Goal: Task Accomplishment & Management: Manage account settings

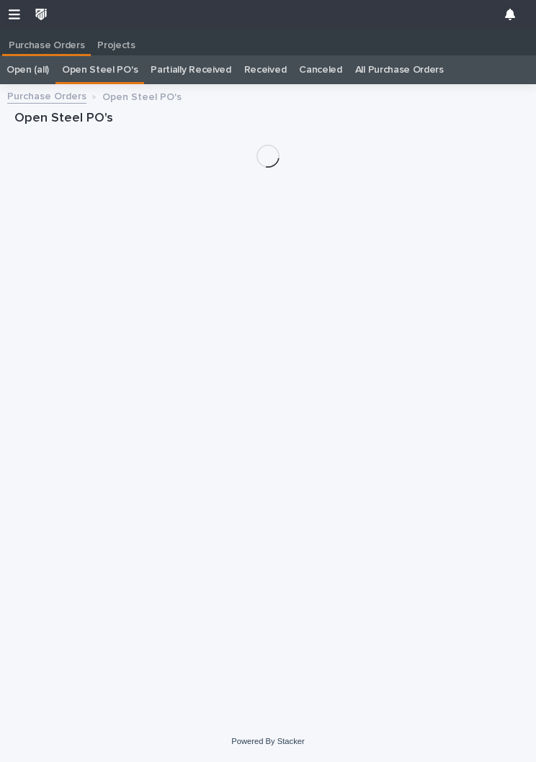
scroll to position [22, 0]
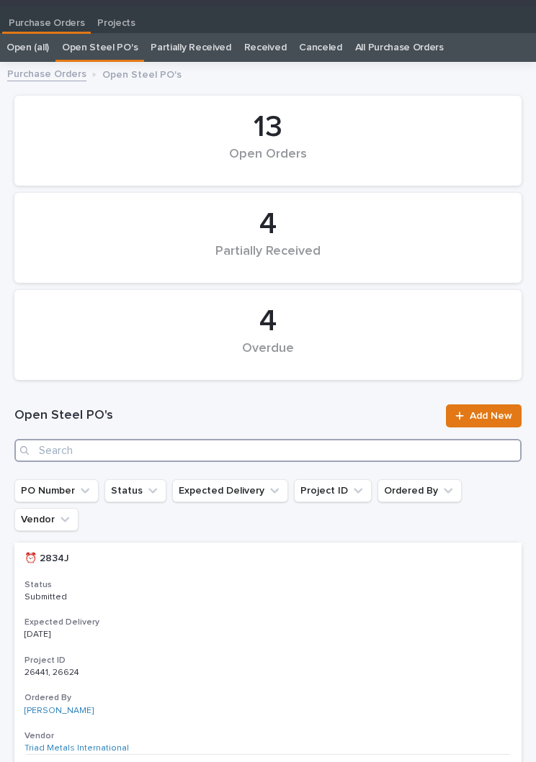
click at [142, 441] on input "Search" at bounding box center [267, 450] width 507 height 23
type input "2934"
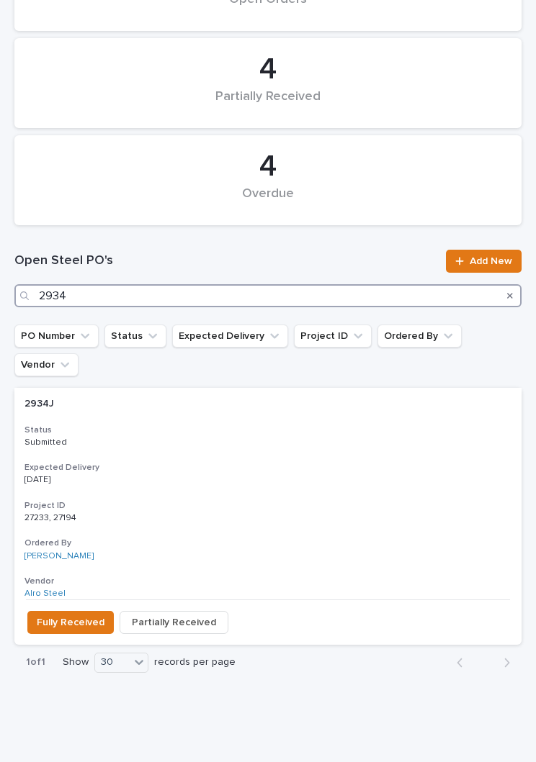
scroll to position [176, 0]
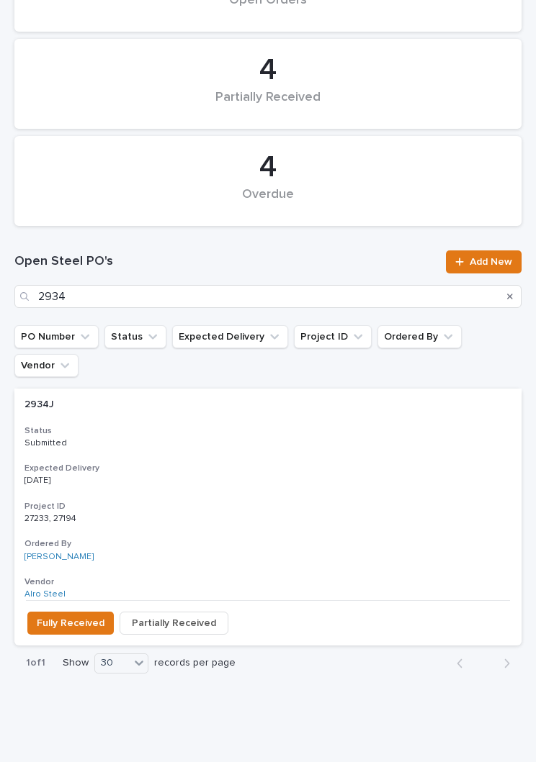
click at [250, 438] on p "Submitted" at bounding box center [267, 443] width 487 height 10
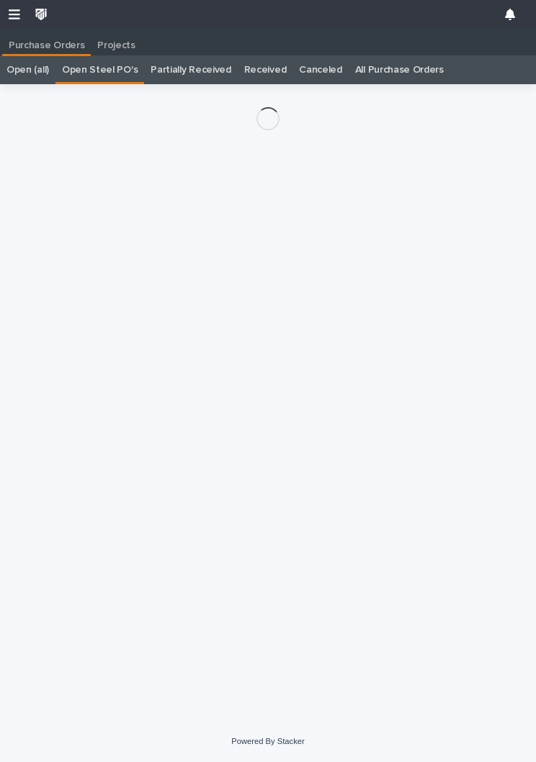
scroll to position [22, 0]
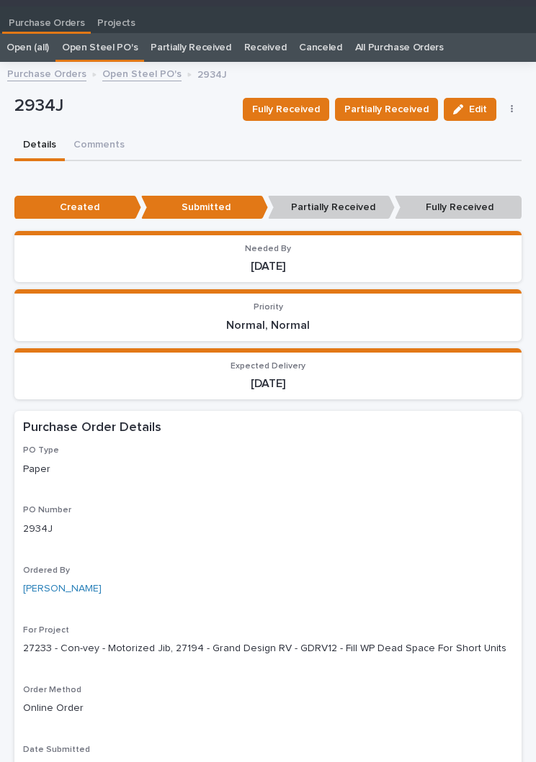
click at [407, 99] on button "Partially Received" at bounding box center [386, 109] width 103 height 23
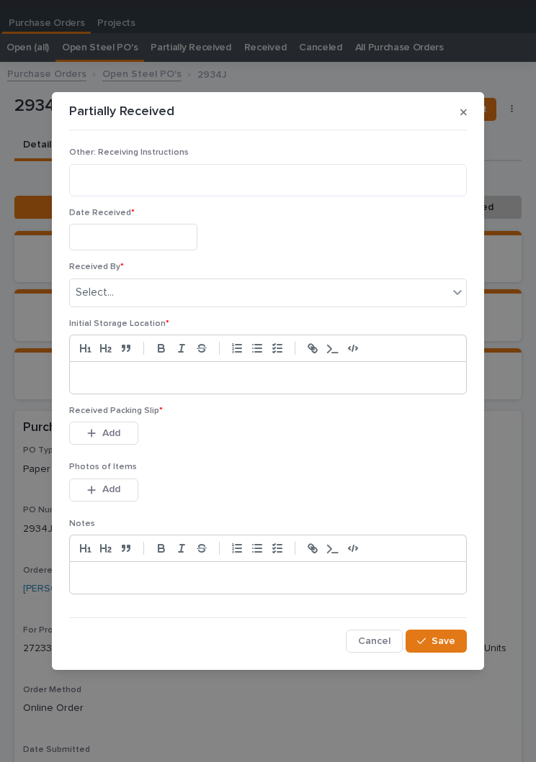
click at [138, 237] on input "text" at bounding box center [133, 237] width 128 height 27
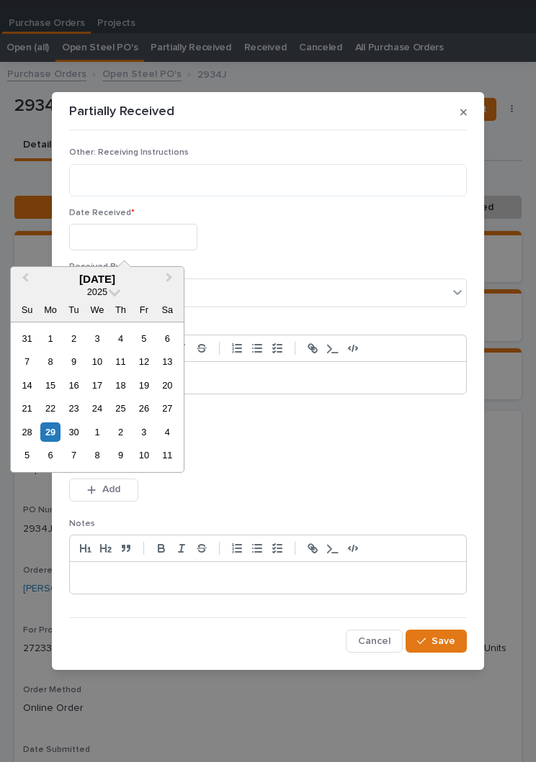
click at [55, 427] on div "29" at bounding box center [49, 432] width 19 height 19
type input "**********"
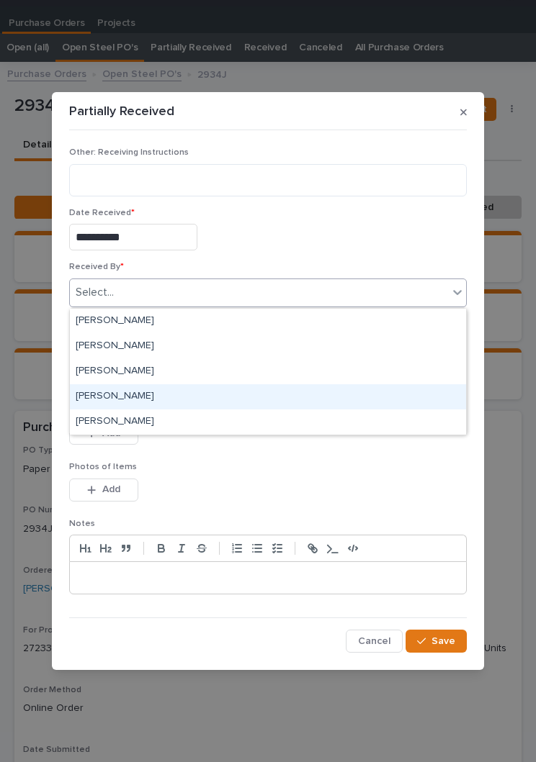
click at [184, 397] on div "[PERSON_NAME]" at bounding box center [268, 396] width 396 height 25
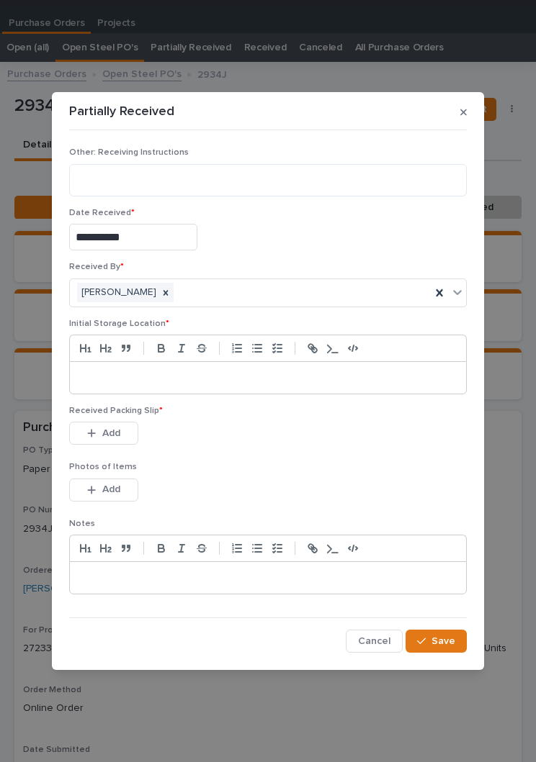
click at [258, 370] on div at bounding box center [268, 378] width 396 height 32
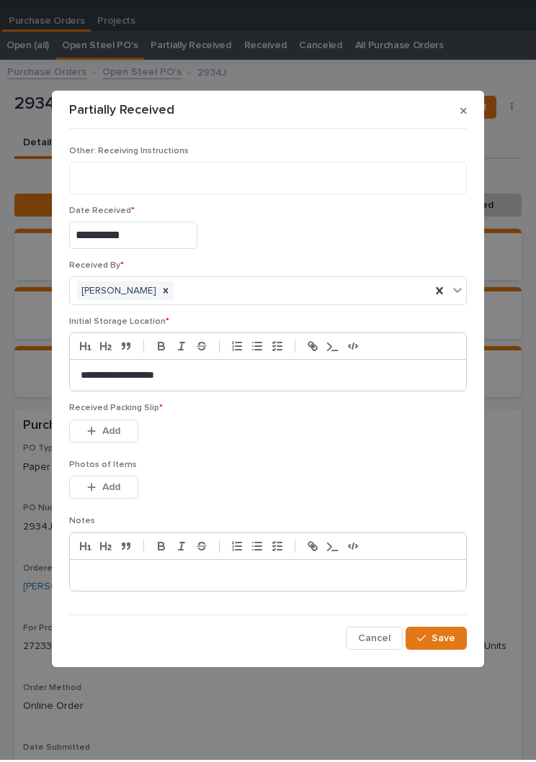
click at [274, 443] on div "This file cannot be opened Download File Add" at bounding box center [267, 436] width 397 height 29
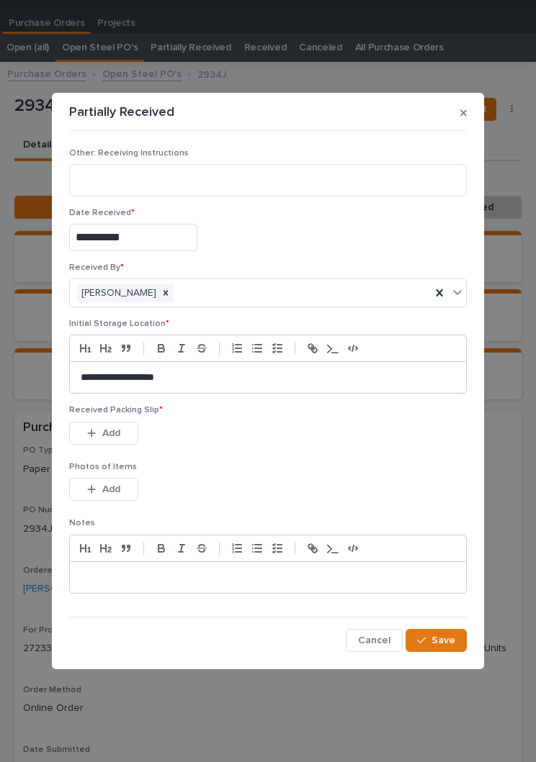
click at [114, 436] on span "Add" at bounding box center [111, 433] width 18 height 13
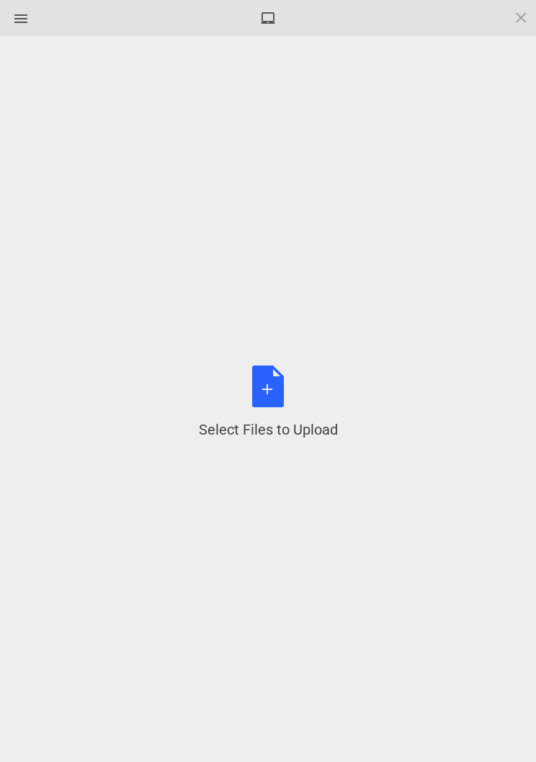
click at [277, 392] on div "Select Files to Upload or Drag and Drop, Copy and Paste Files" at bounding box center [268, 403] width 139 height 74
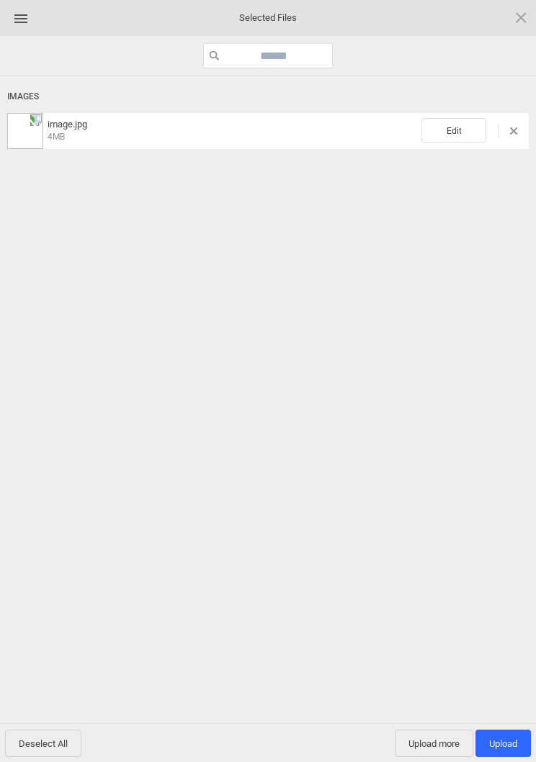
click at [461, 127] on span "Edit" at bounding box center [453, 130] width 65 height 25
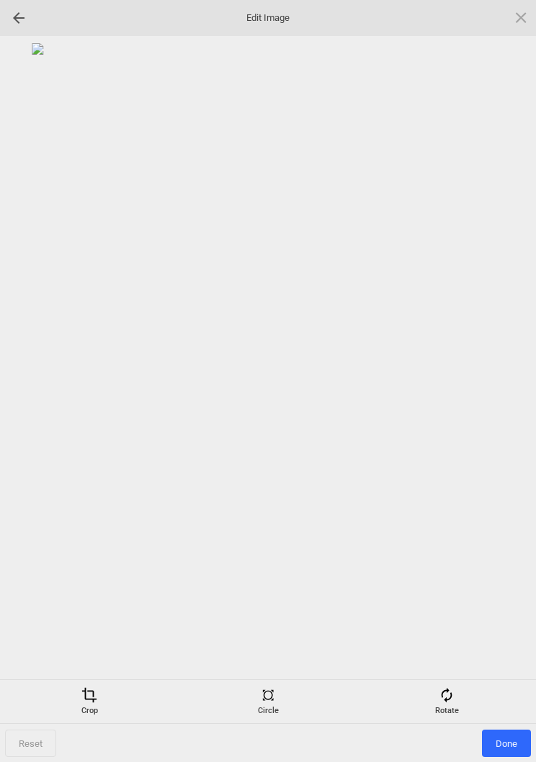
click at [35, 751] on span "Reset" at bounding box center [30, 743] width 51 height 27
click at [523, 4] on div "Edit Image" at bounding box center [268, 18] width 536 height 36
click at [528, 14] on span at bounding box center [521, 17] width 16 height 16
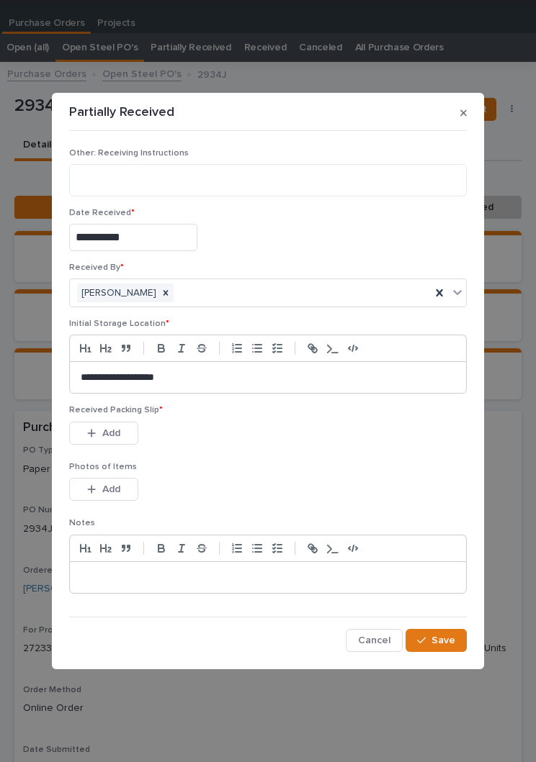
click at [125, 428] on button "Add" at bounding box center [103, 433] width 69 height 23
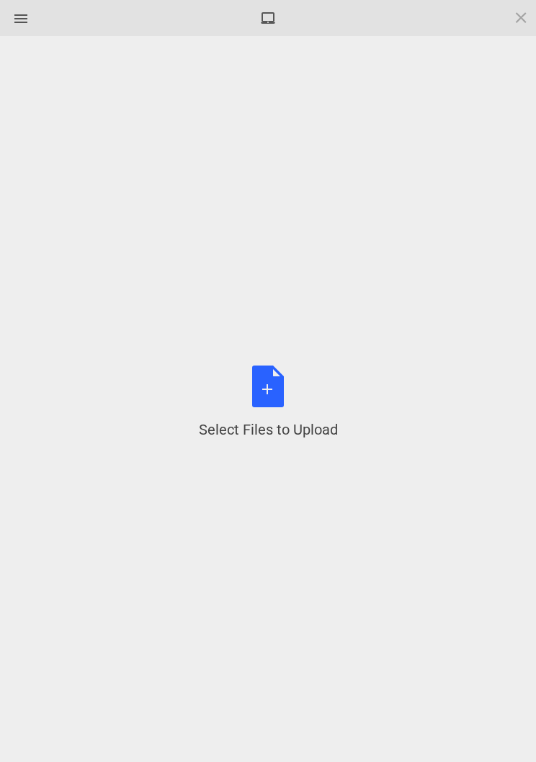
click at [269, 402] on div "Select Files to Upload or Drag and Drop, Copy and Paste Files" at bounding box center [268, 403] width 139 height 74
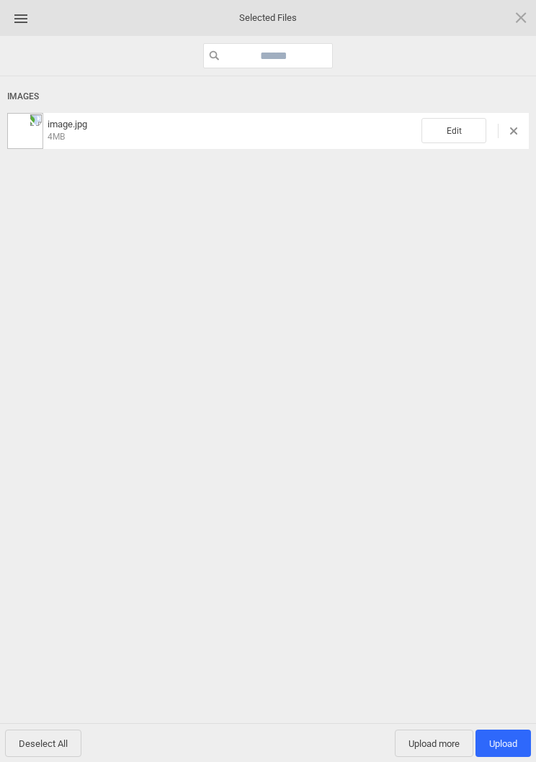
click at [442, 126] on span "Edit" at bounding box center [453, 130] width 65 height 25
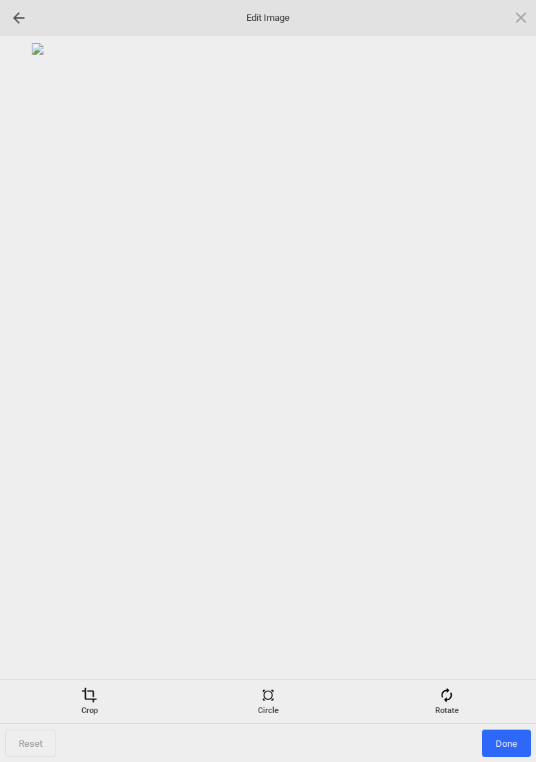
click at [439, 705] on div "Rotate" at bounding box center [446, 701] width 171 height 29
click at [506, 376] on div at bounding box center [503, 382] width 36 height 36
click at [504, 371] on div at bounding box center [503, 382] width 36 height 36
click at [497, 373] on div at bounding box center [503, 382] width 36 height 36
click at [502, 379] on div at bounding box center [503, 382] width 36 height 36
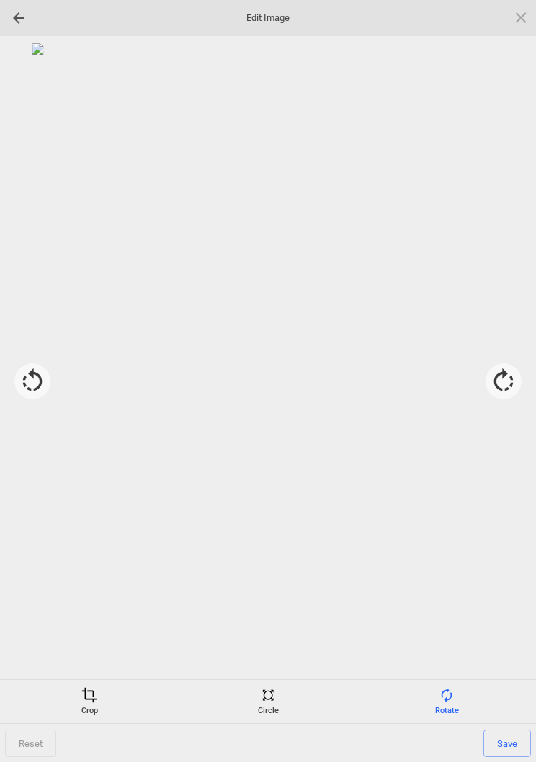
click at [89, 713] on div "Crop" at bounding box center [89, 701] width 171 height 29
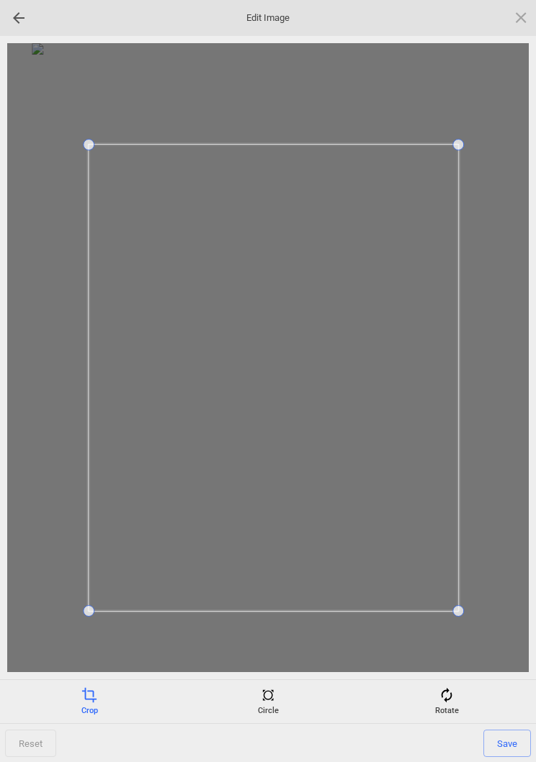
click at [523, 730] on span "Save" at bounding box center [507, 743] width 48 height 27
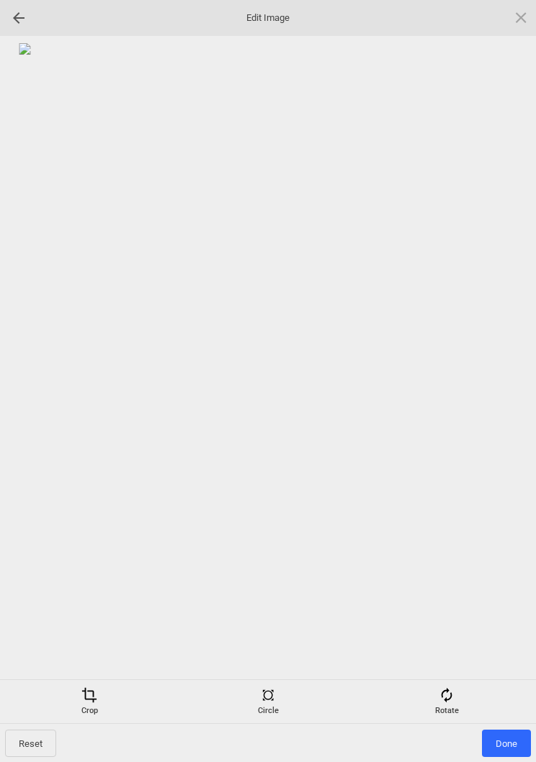
click at [510, 747] on span "Done" at bounding box center [506, 743] width 49 height 27
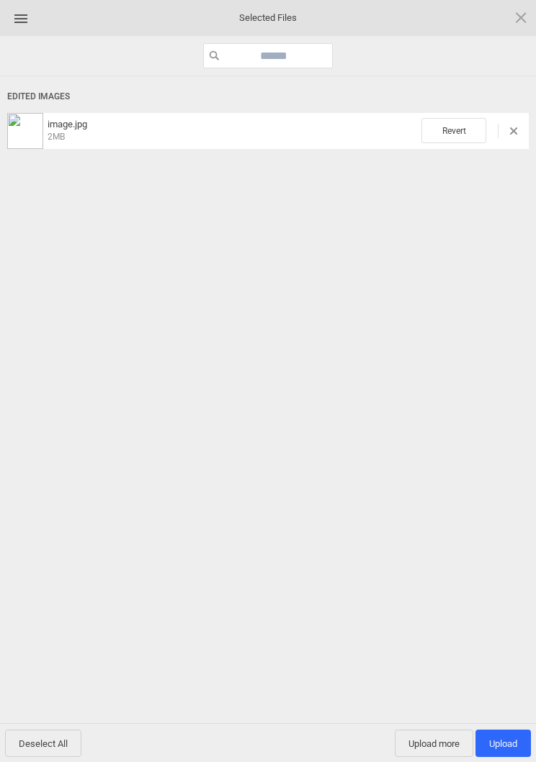
click at [433, 731] on span "Upload more" at bounding box center [433, 743] width 78 height 27
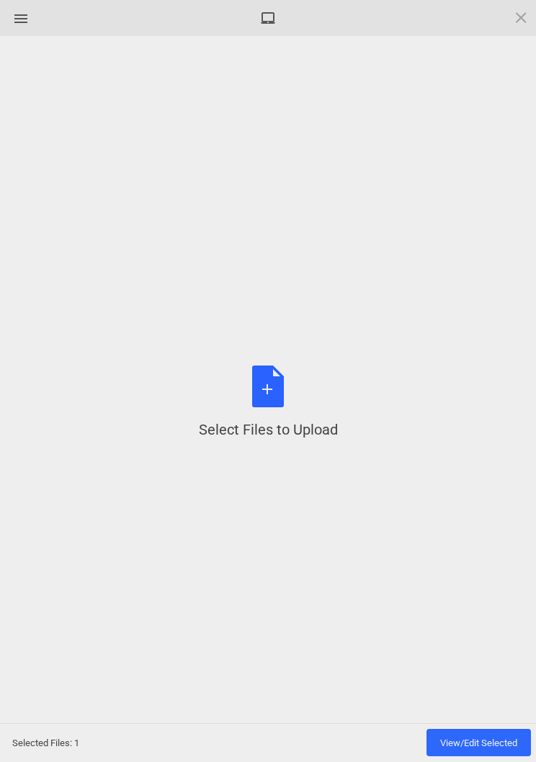
click at [266, 381] on div "Select Files to Upload or Drag and Drop, Copy and Paste Files" at bounding box center [268, 403] width 139 height 74
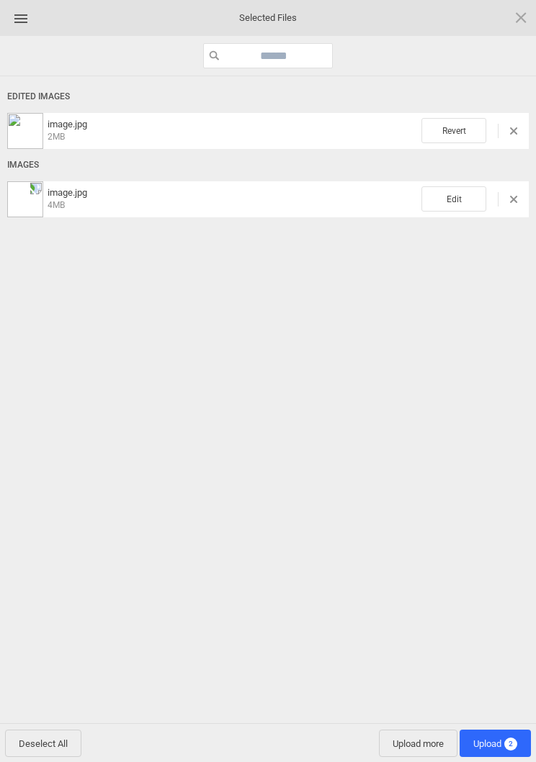
click at [471, 196] on span "Edit" at bounding box center [453, 198] width 65 height 25
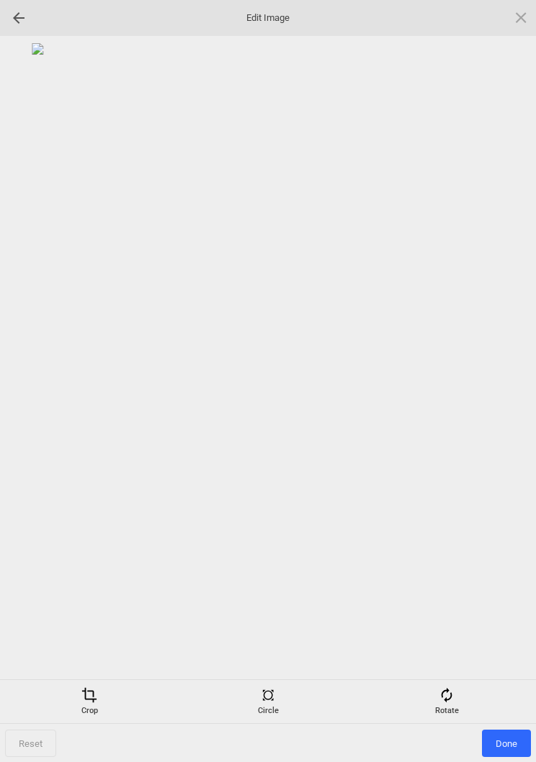
click at [459, 703] on div "Rotate" at bounding box center [446, 701] width 171 height 29
click at [496, 381] on div at bounding box center [503, 382] width 36 height 36
click at [509, 377] on div at bounding box center [503, 382] width 36 height 36
click at [501, 376] on div at bounding box center [503, 382] width 36 height 36
click at [505, 374] on div at bounding box center [503, 382] width 36 height 36
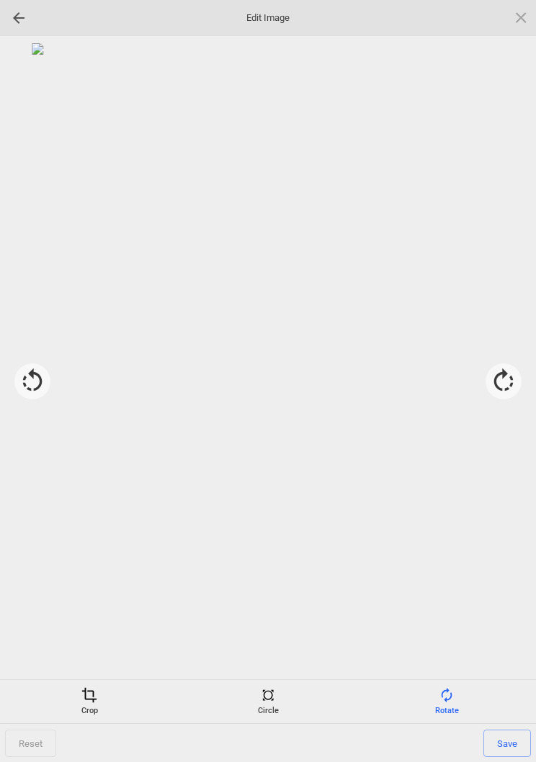
click at [73, 701] on div "Crop" at bounding box center [89, 701] width 171 height 29
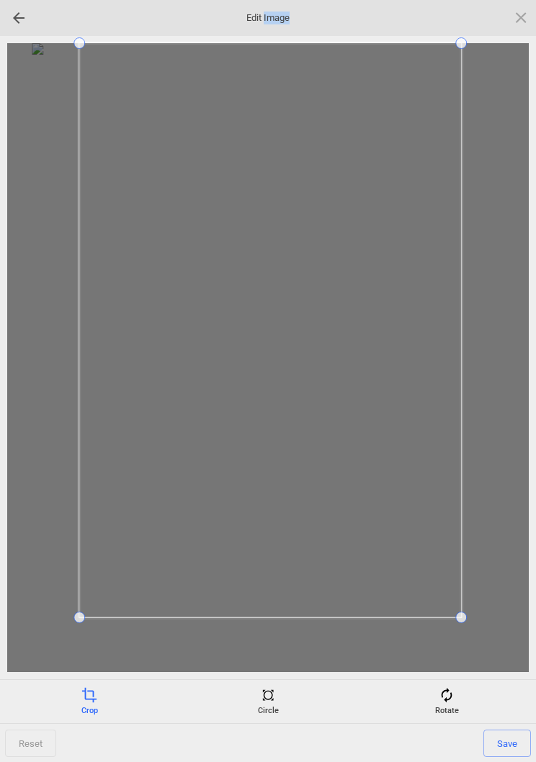
click at [415, 87] on span at bounding box center [270, 330] width 382 height 574
click at [524, 741] on span "Save" at bounding box center [507, 743] width 48 height 27
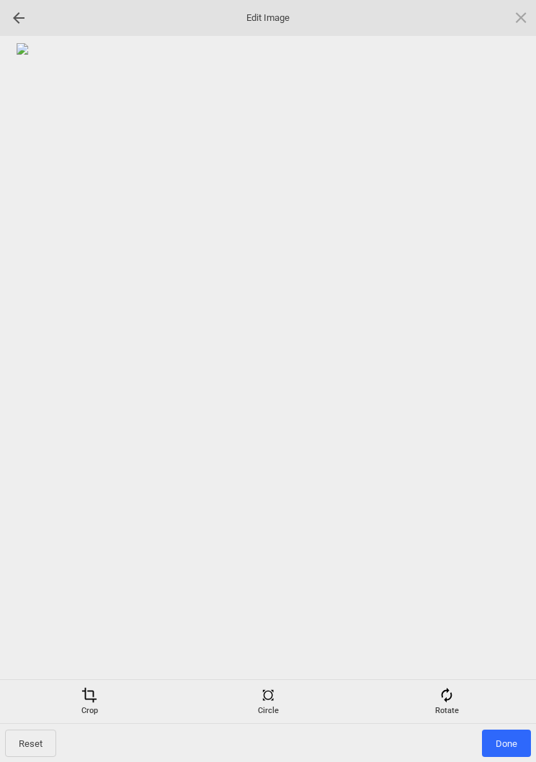
click at [515, 739] on span "Done" at bounding box center [506, 743] width 49 height 27
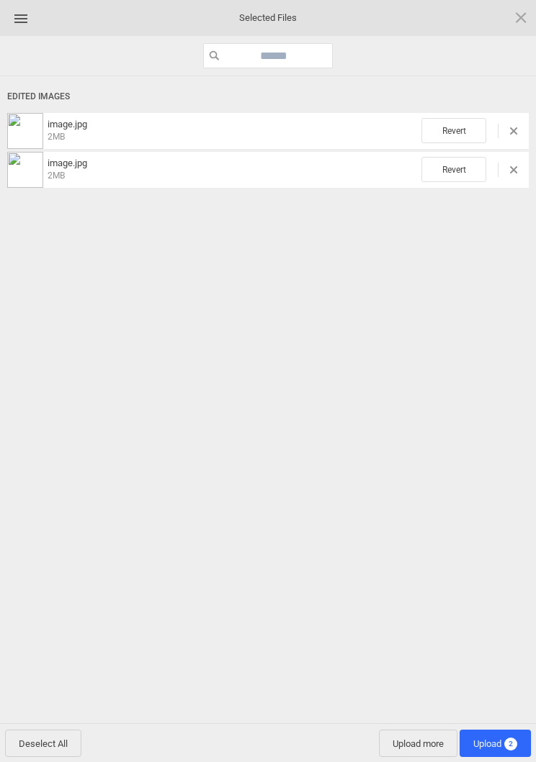
click at [507, 738] on span "2" at bounding box center [510, 744] width 13 height 13
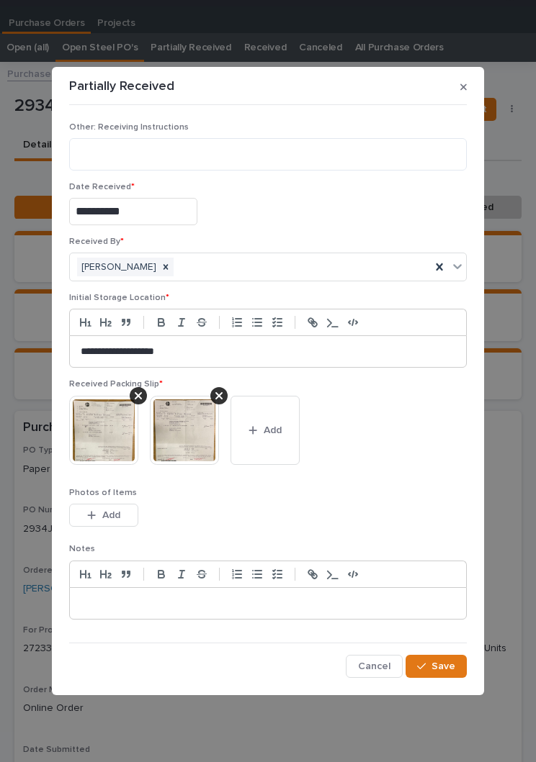
click at [444, 662] on span "Save" at bounding box center [443, 666] width 24 height 13
